Goal: Task Accomplishment & Management: Use online tool/utility

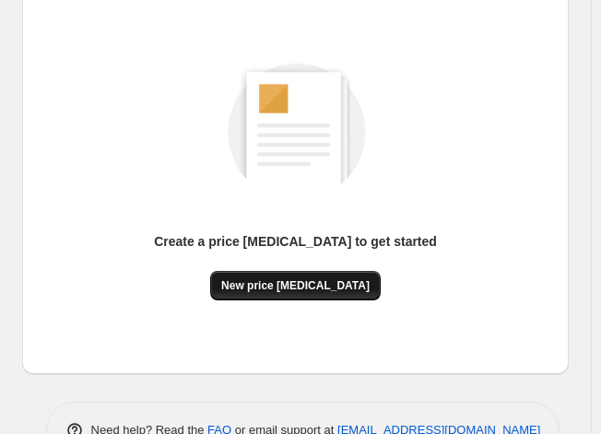
scroll to position [266, 0]
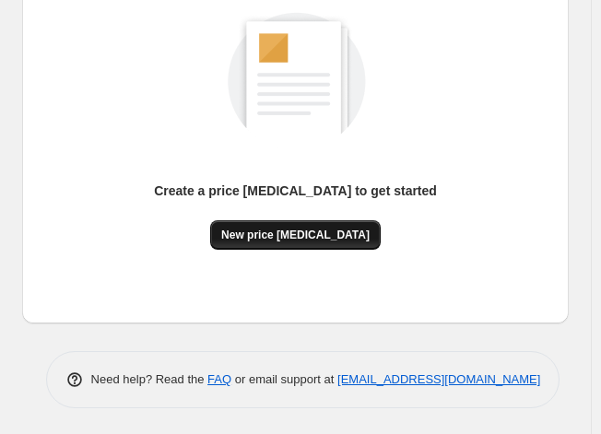
click at [309, 228] on span "New price [MEDICAL_DATA]" at bounding box center [295, 235] width 148 height 15
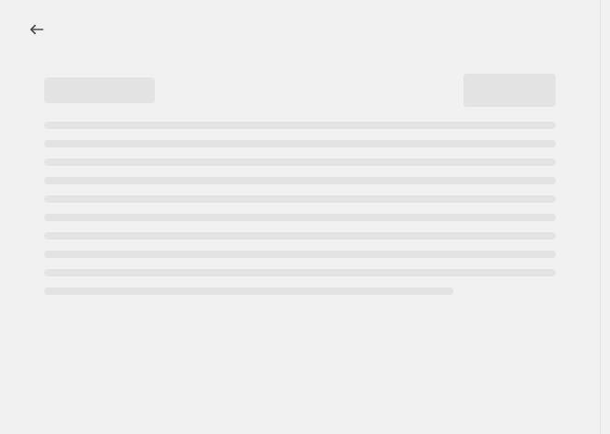
select select "percentage"
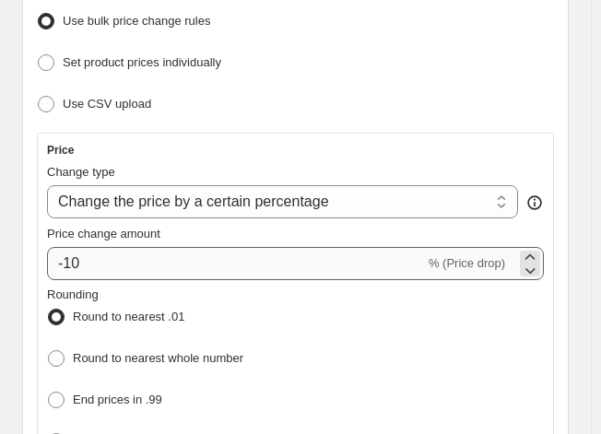
scroll to position [368, 0]
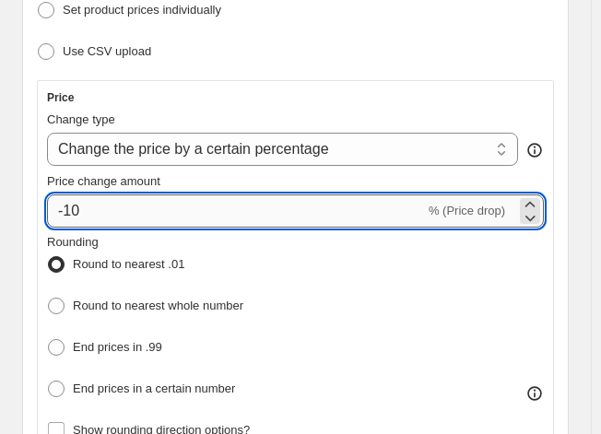
click at [166, 215] on input "-10" at bounding box center [236, 210] width 378 height 33
type input "-1"
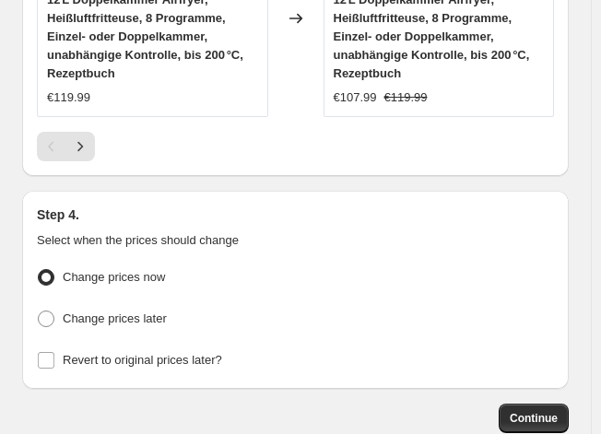
scroll to position [2514, 0]
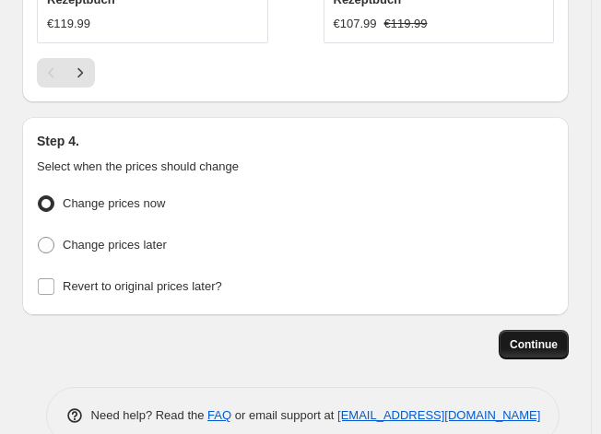
type input "-31"
click at [532, 337] on span "Continue" at bounding box center [533, 344] width 48 height 15
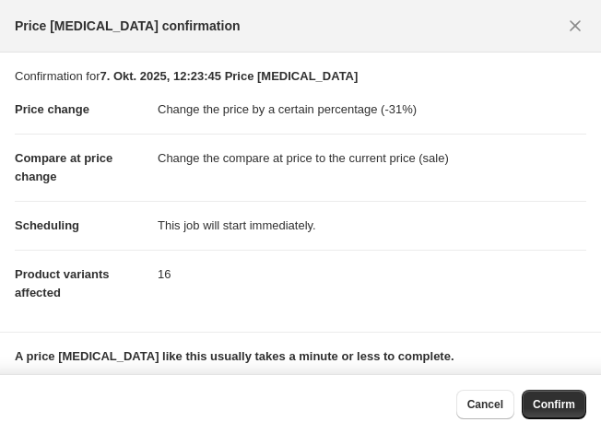
click at [545, 404] on span "Confirm" at bounding box center [553, 404] width 42 height 15
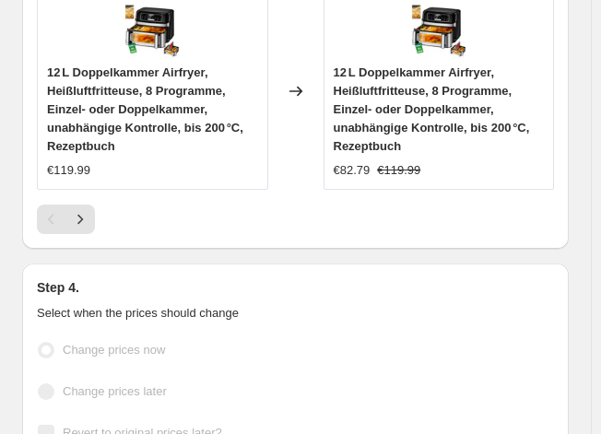
scroll to position [2562, 0]
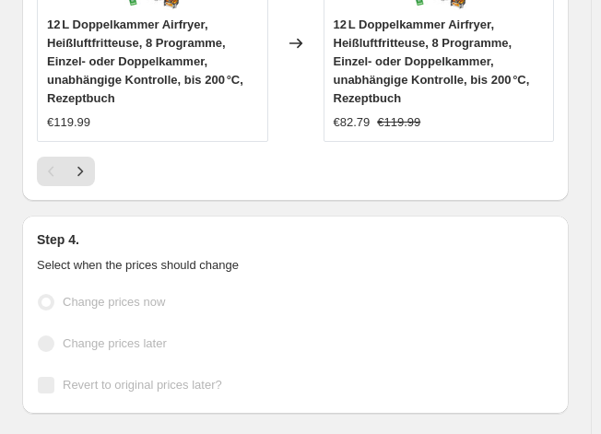
select select "percentage"
